Goal: Navigation & Orientation: Find specific page/section

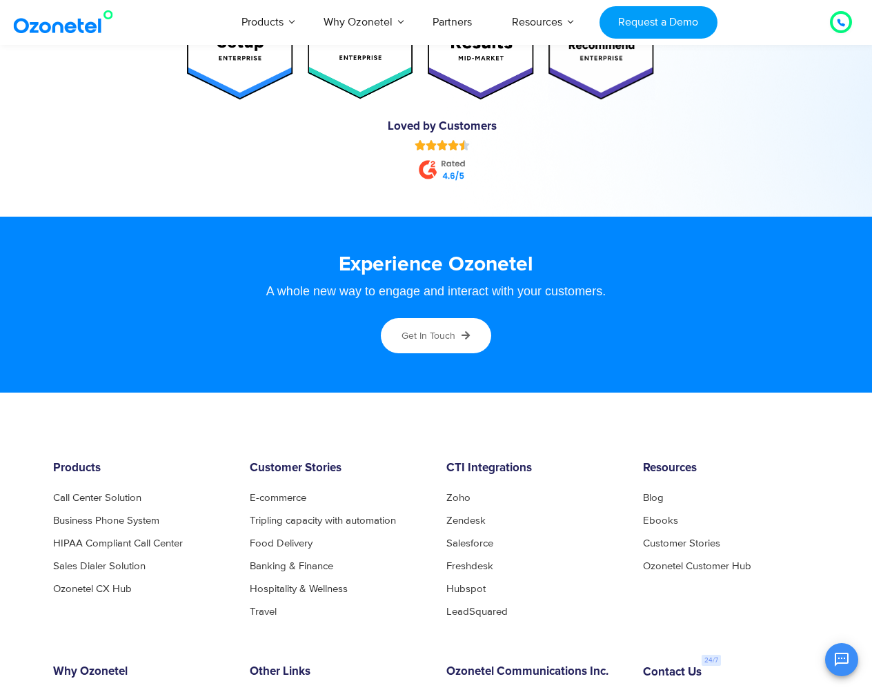
scroll to position [7229, 0]
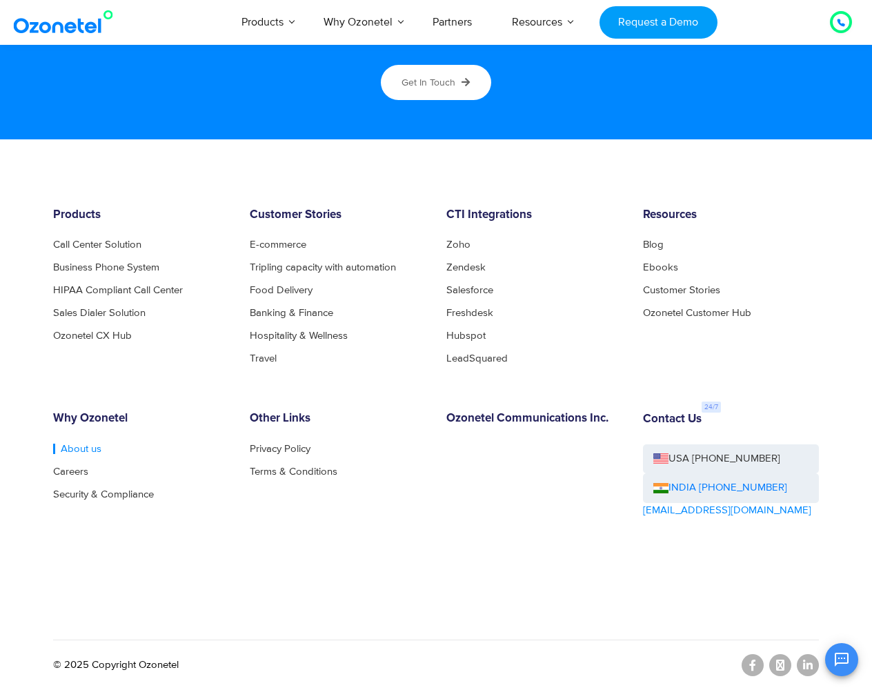
click at [65, 450] on link "About us" at bounding box center [77, 449] width 48 height 10
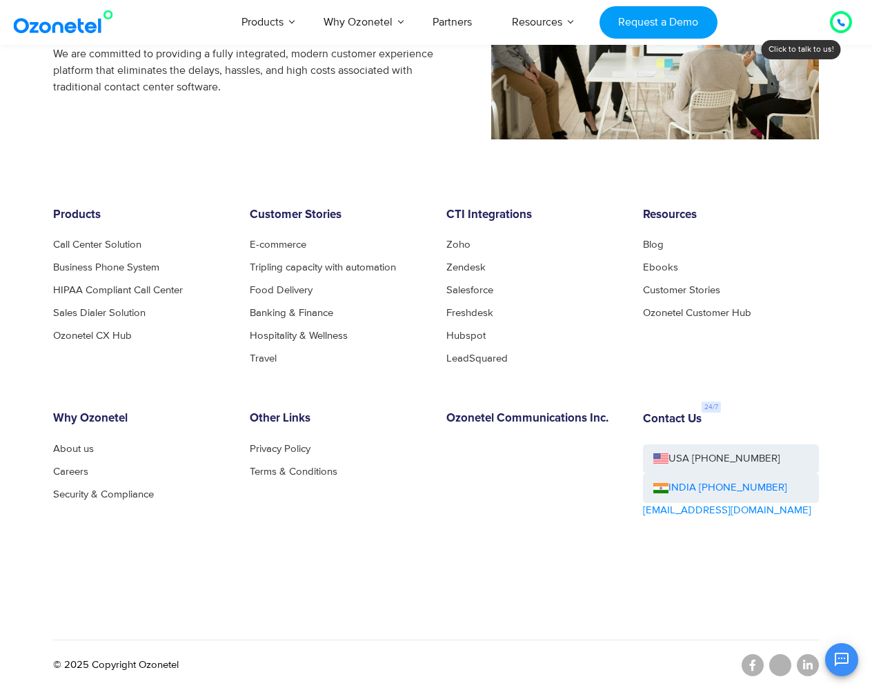
scroll to position [1249, 0]
